Goal: Transaction & Acquisition: Book appointment/travel/reservation

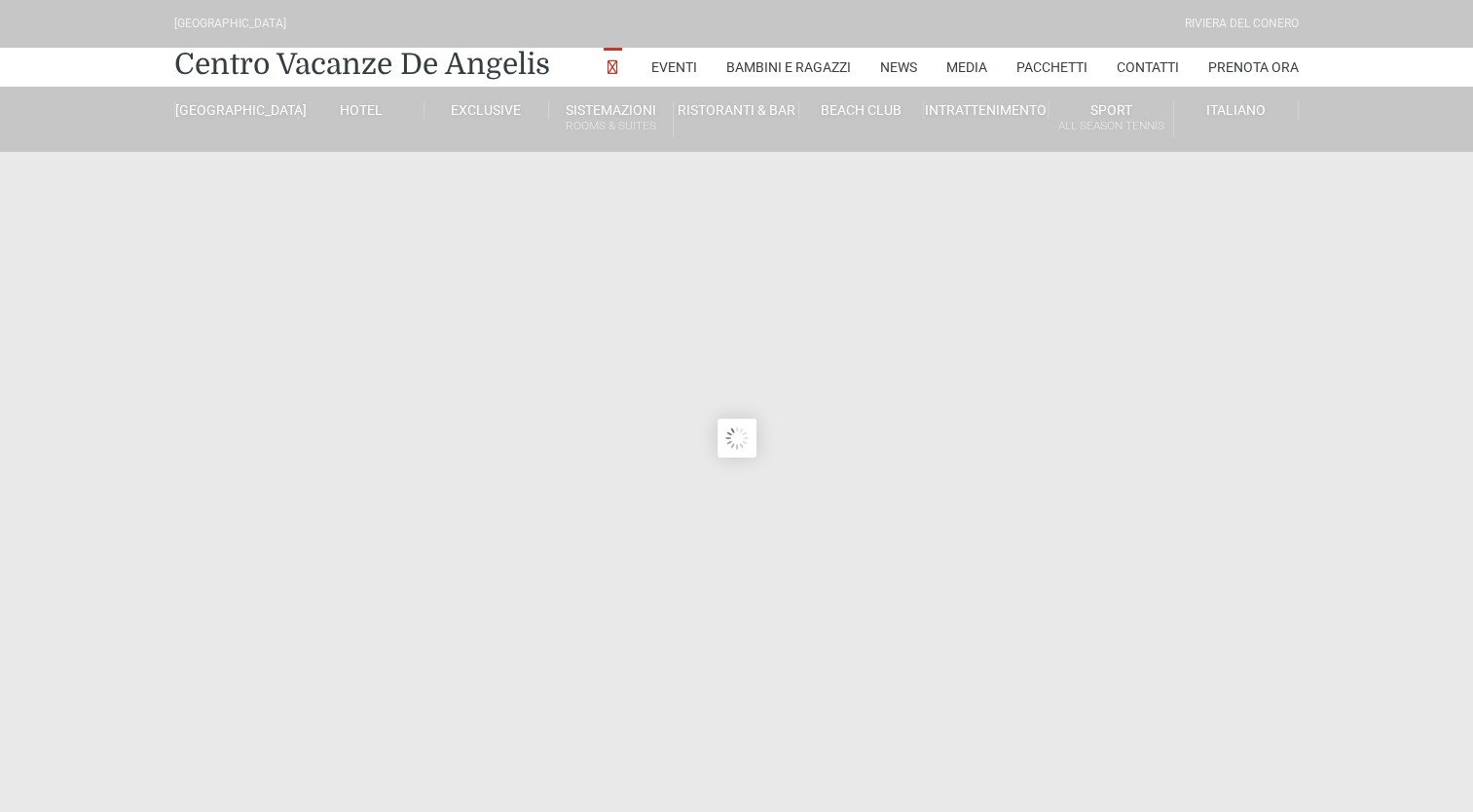
type input "[DATE]"
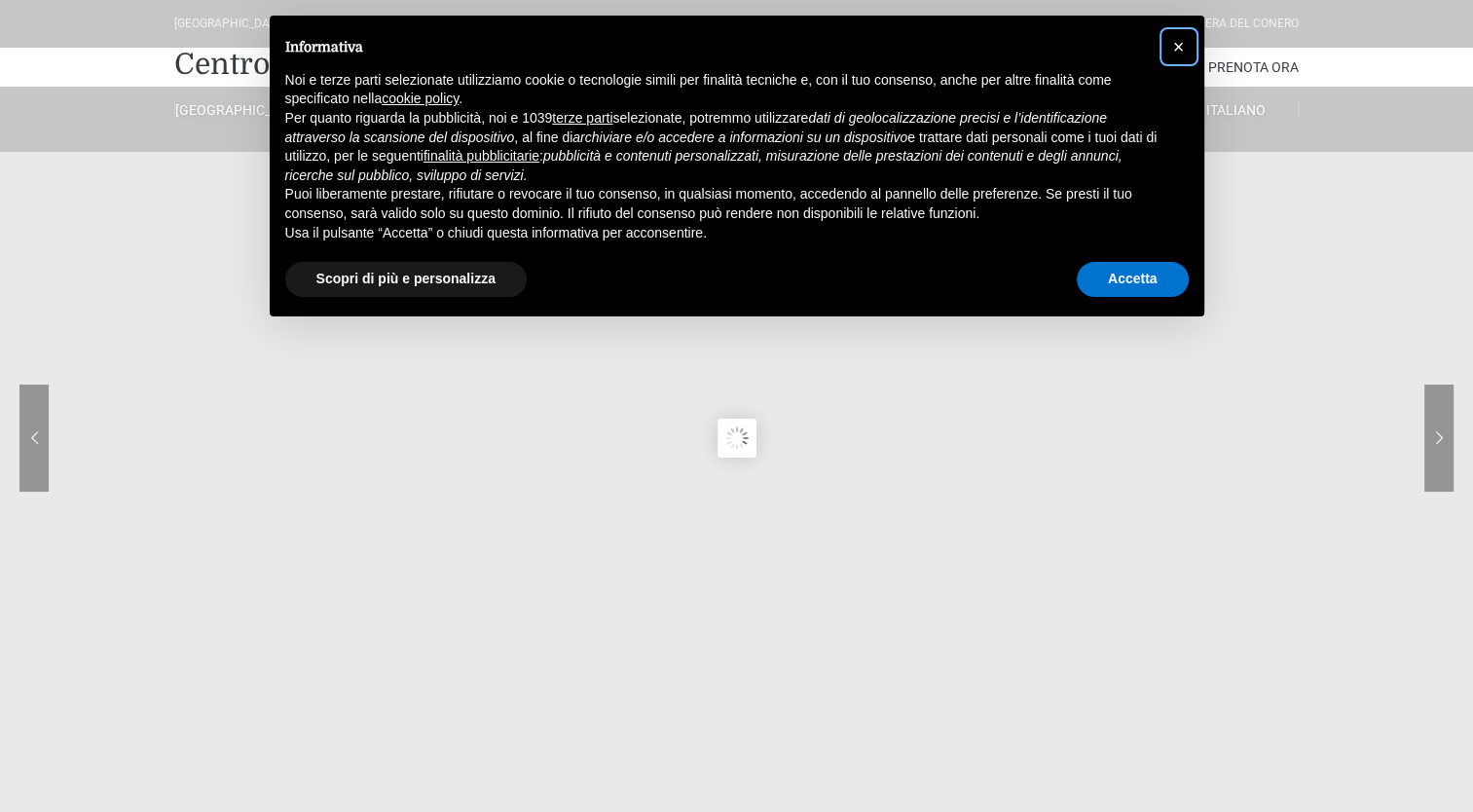
click at [1175, 45] on span "×" at bounding box center [1179, 46] width 12 height 21
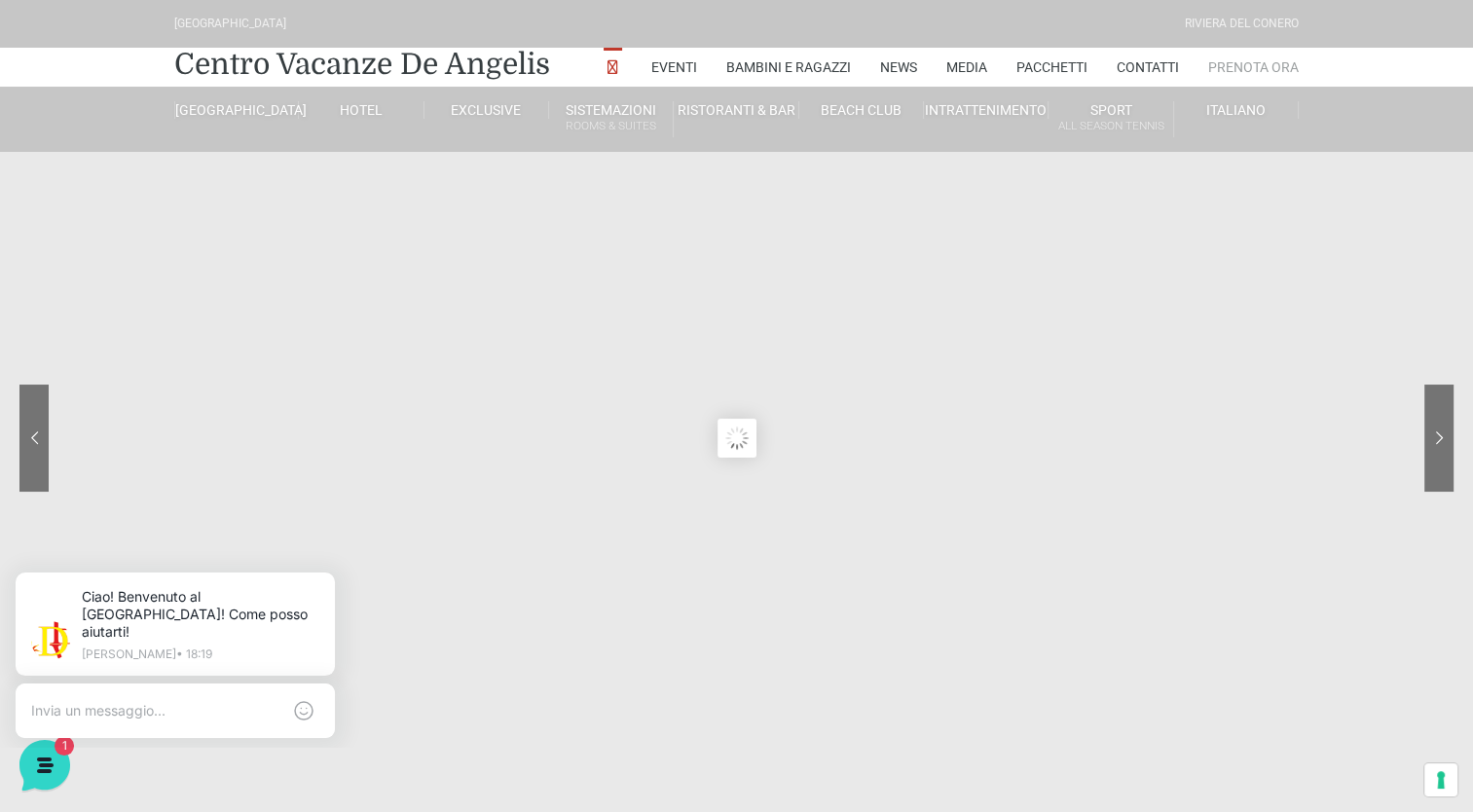
click at [1255, 66] on link "Prenota Ora" at bounding box center [1253, 67] width 91 height 39
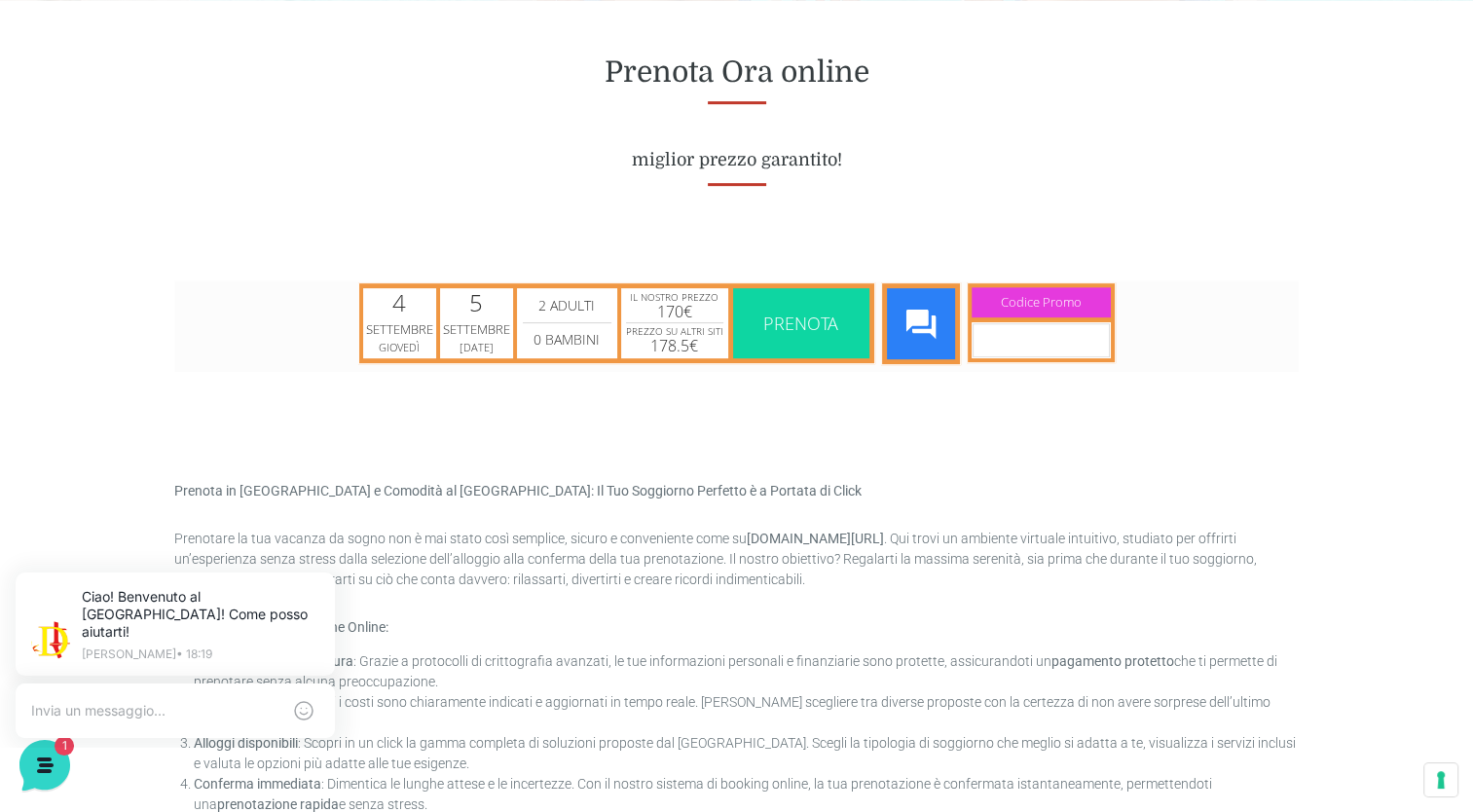
scroll to position [876, 0]
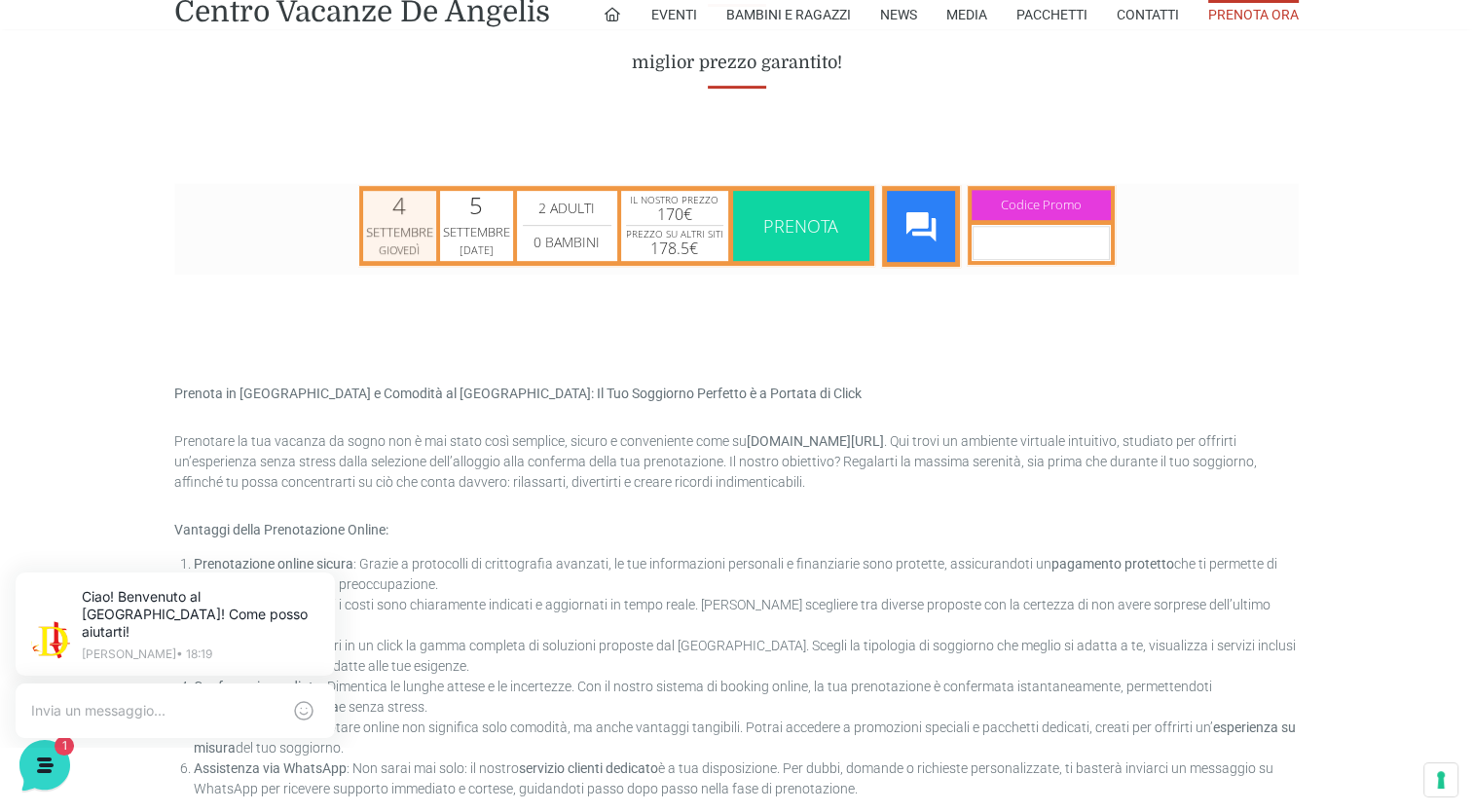
click at [389, 233] on div "Settembre" at bounding box center [399, 231] width 67 height 19
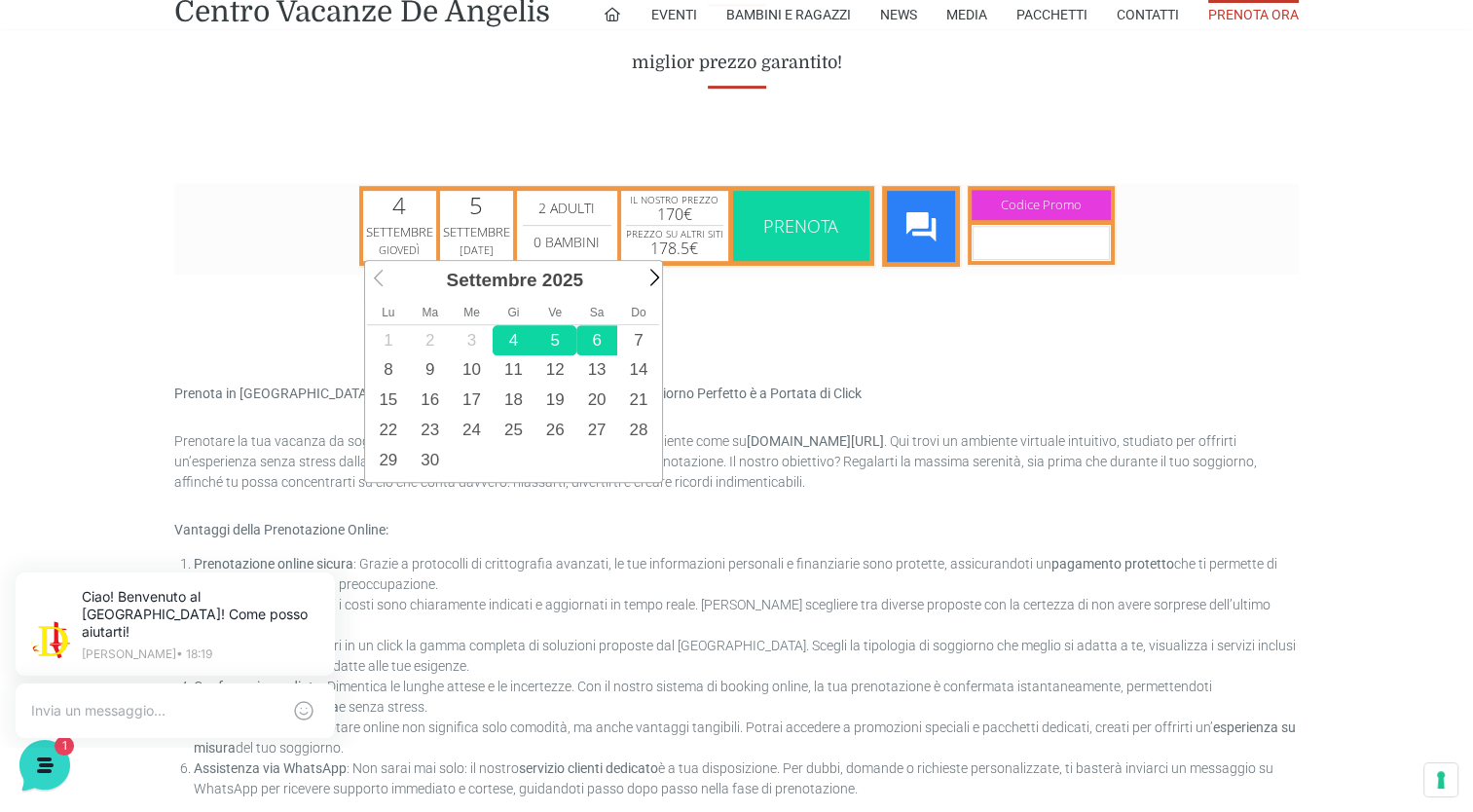
click at [591, 337] on link "6" at bounding box center [597, 339] width 42 height 30
type input "06/09/2025"
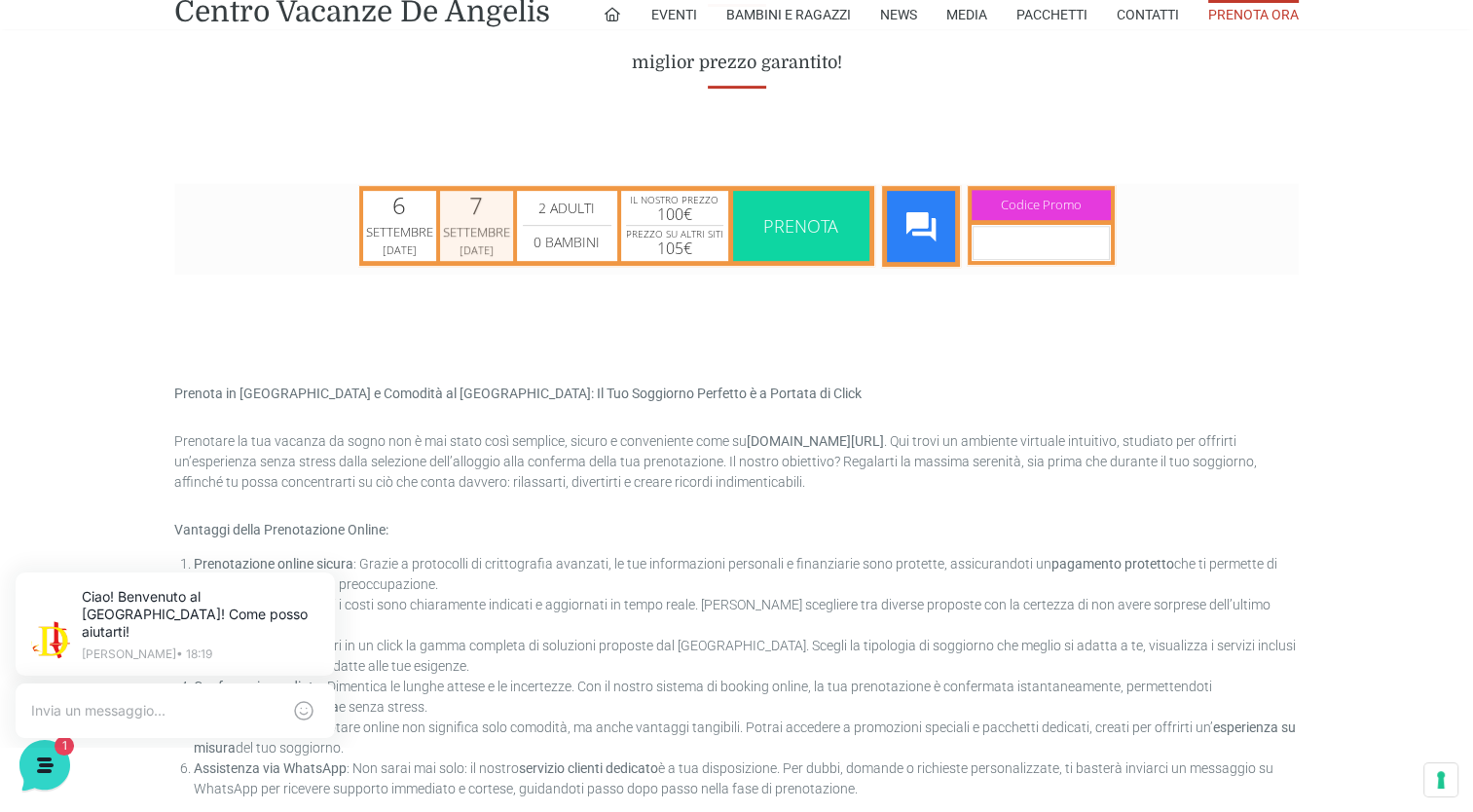
click at [463, 235] on div "Settembre" at bounding box center [476, 231] width 67 height 19
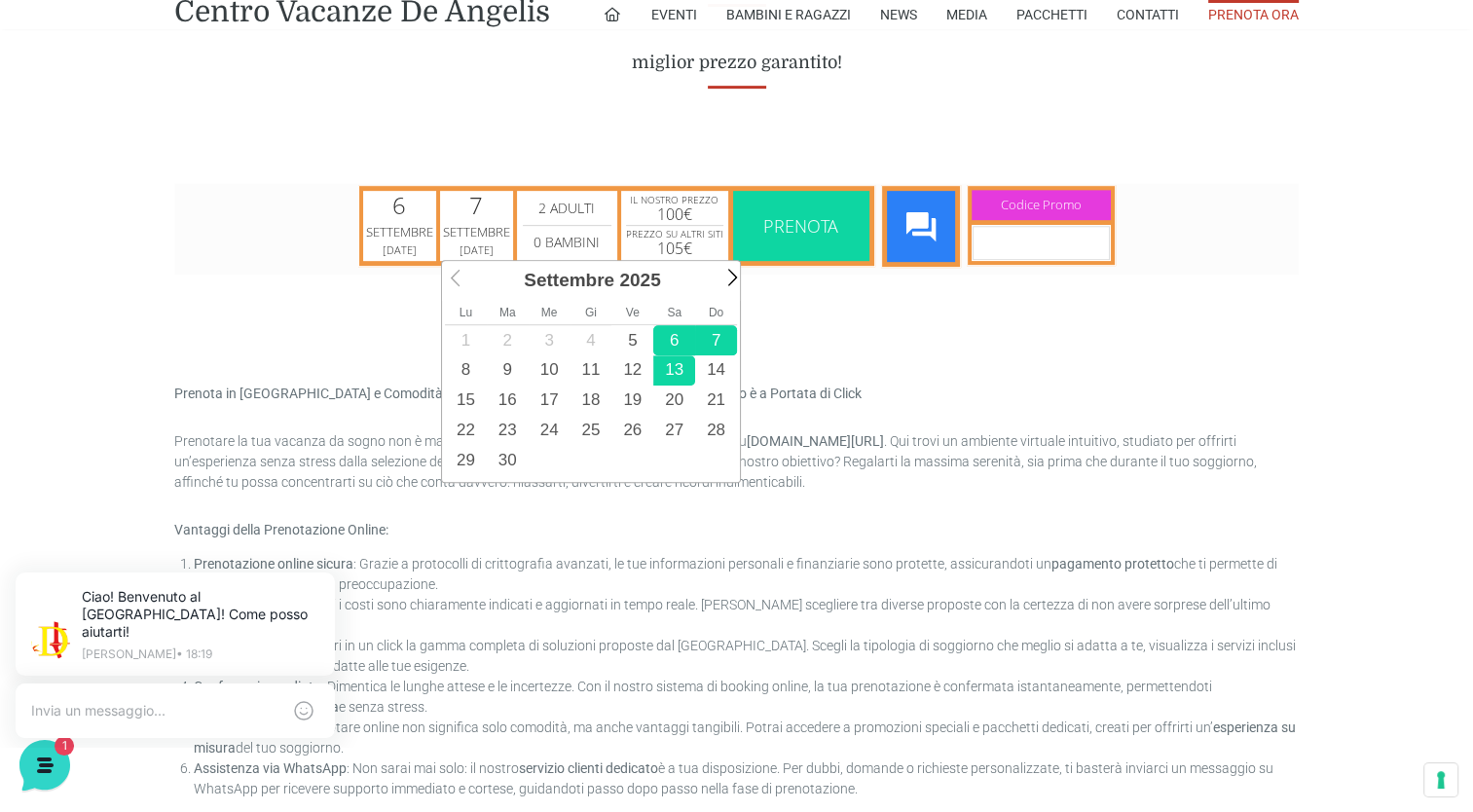
click at [675, 369] on link "13" at bounding box center [674, 369] width 42 height 30
type input "13/09/2025"
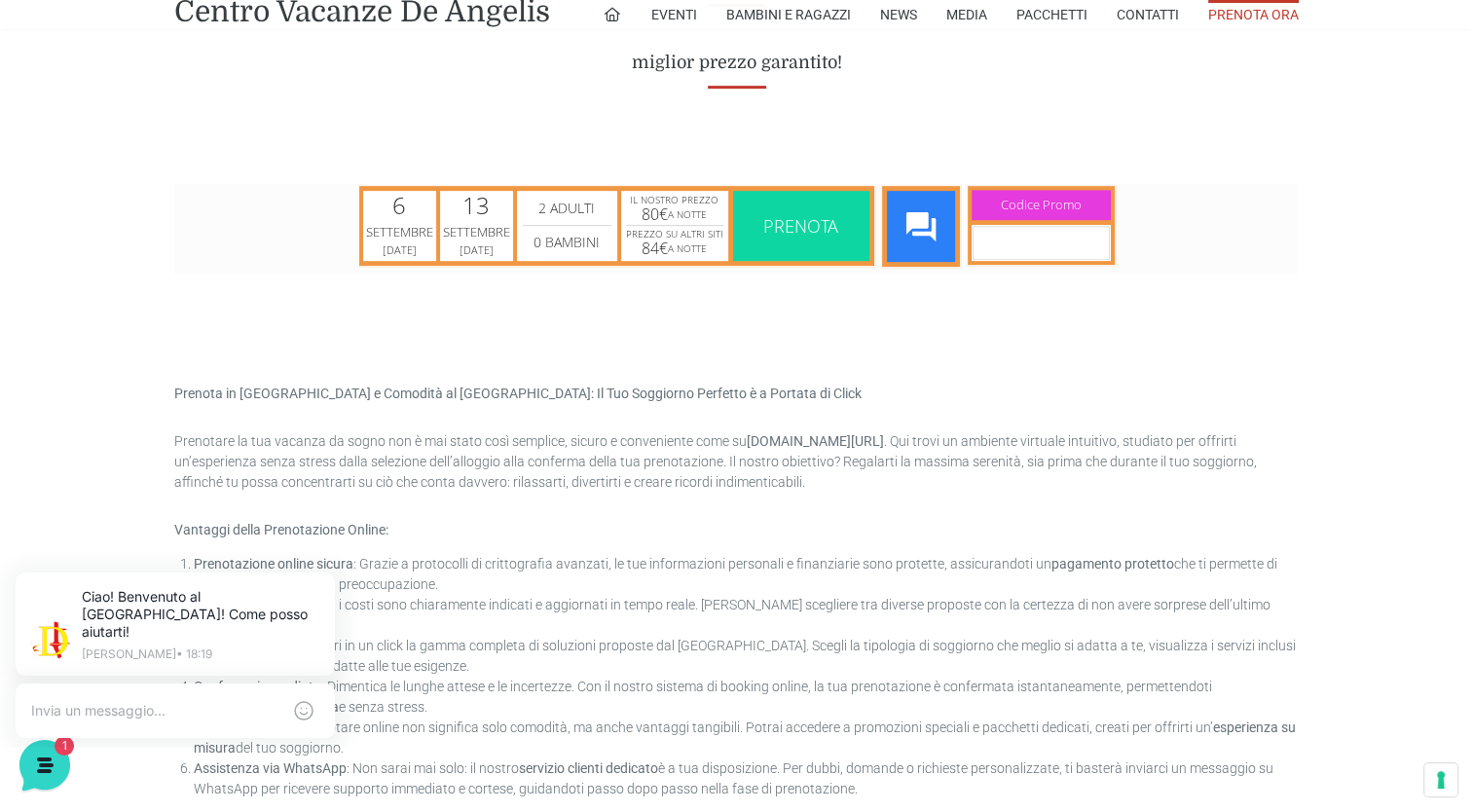
click at [792, 217] on span "Prenota" at bounding box center [800, 224] width 75 height 23
